Goal: Entertainment & Leisure: Consume media (video, audio)

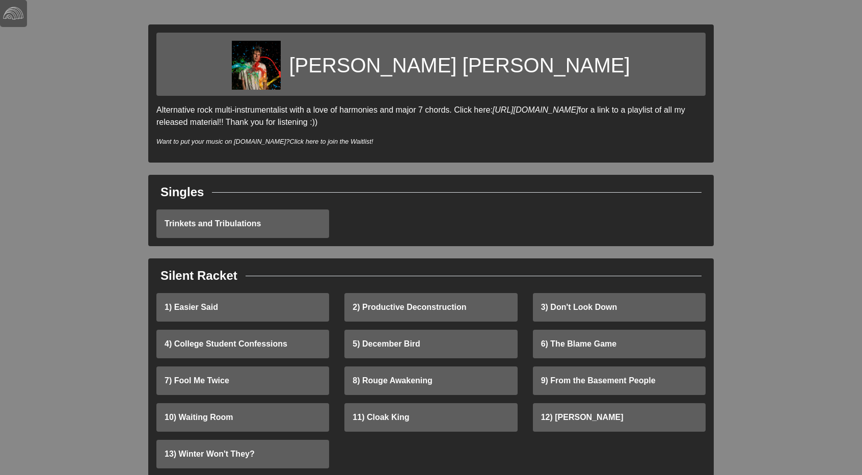
scroll to position [270, 0]
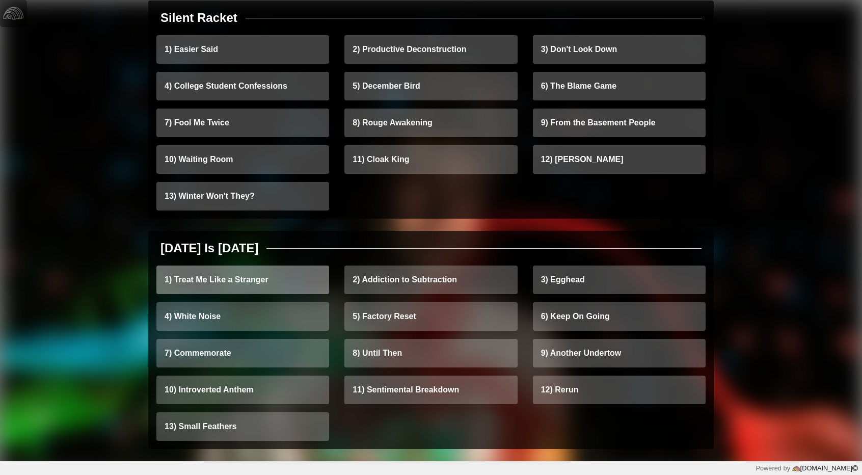
click at [246, 284] on link "1) Treat Me Like a Stranger" at bounding box center [242, 280] width 173 height 29
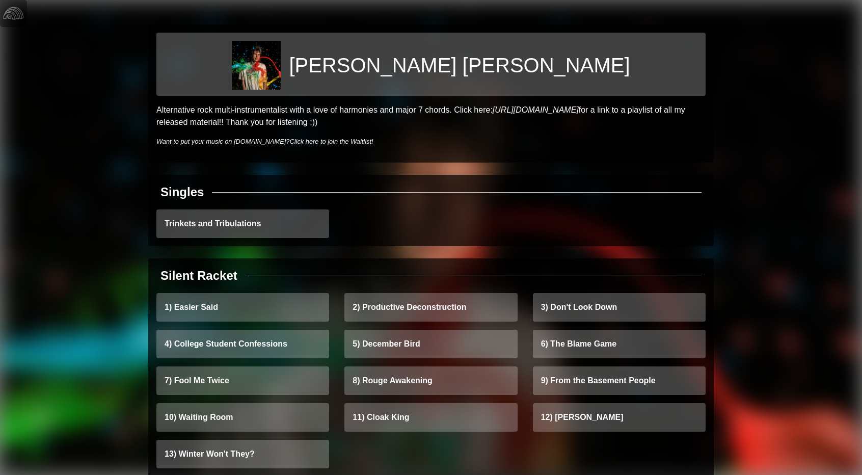
click at [281, 65] on img at bounding box center [256, 65] width 49 height 49
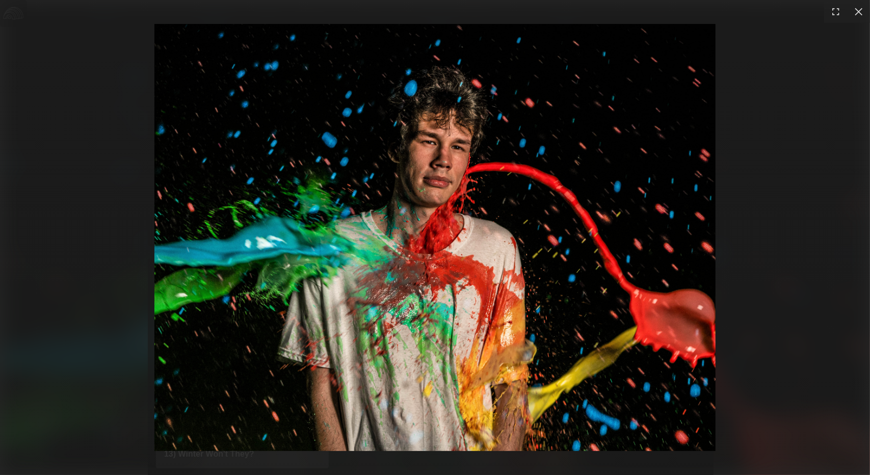
click at [757, 333] on div at bounding box center [435, 237] width 870 height 475
